Goal: Task Accomplishment & Management: Manage account settings

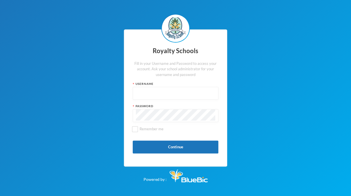
type input "admin"
click at [194, 144] on button "Continue" at bounding box center [176, 146] width 86 height 13
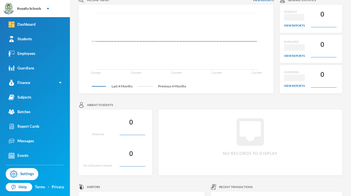
scroll to position [56, 0]
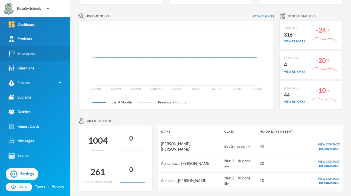
click at [28, 53] on div "Employees" at bounding box center [22, 53] width 27 height 6
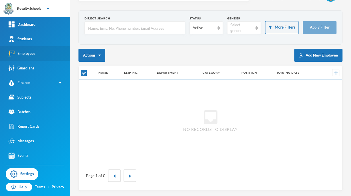
checkbox input "false"
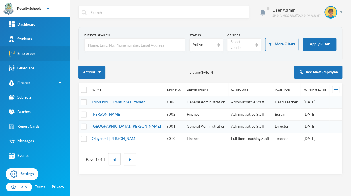
scroll to position [0, 0]
click at [196, 48] on div "Active" at bounding box center [206, 44] width 34 height 13
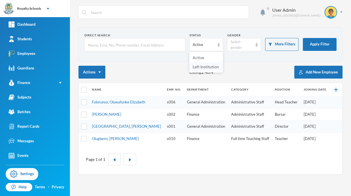
click at [202, 64] on span "Left Institution" at bounding box center [206, 66] width 26 height 5
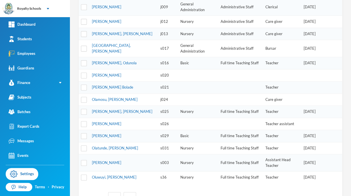
scroll to position [199, 0]
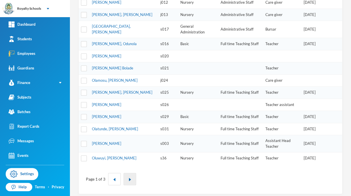
click at [129, 179] on button "button" at bounding box center [129, 179] width 13 height 12
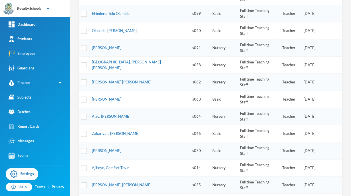
scroll to position [174, 0]
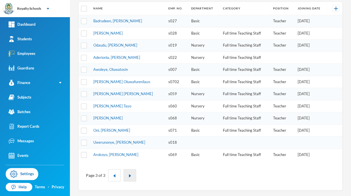
scroll to position [78, 0]
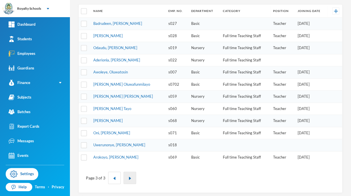
click at [125, 180] on button "button" at bounding box center [129, 177] width 13 height 12
click at [113, 176] on img "button" at bounding box center [114, 177] width 3 height 3
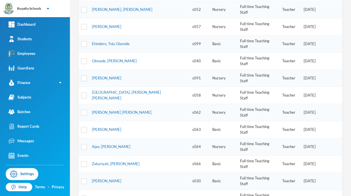
scroll to position [174, 0]
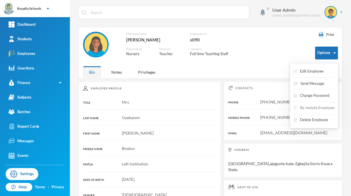
click at [309, 110] on button "Re-Instate Employee" at bounding box center [314, 108] width 42 height 10
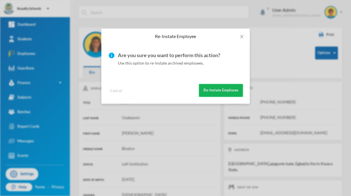
click at [236, 94] on button "Re-Instate Employee" at bounding box center [221, 90] width 44 height 13
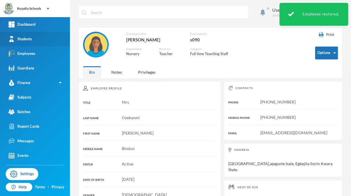
click at [59, 42] on link "Students" at bounding box center [35, 39] width 70 height 15
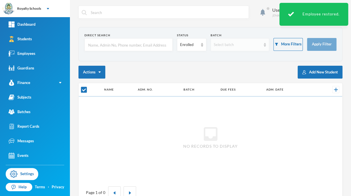
checkbox input "false"
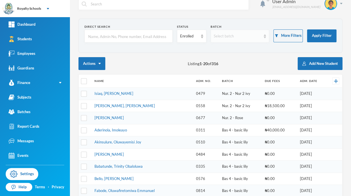
scroll to position [11, 0]
